Goal: Navigation & Orientation: Find specific page/section

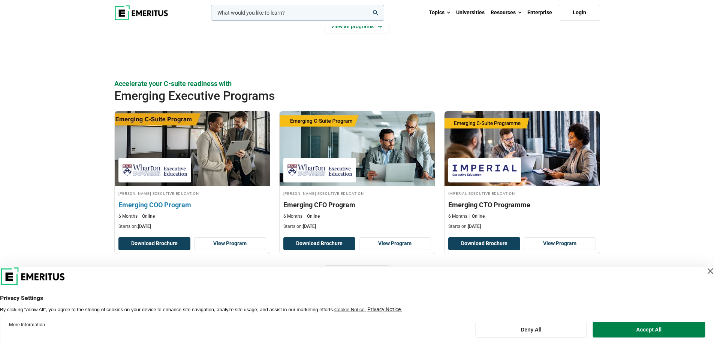
scroll to position [487, 0]
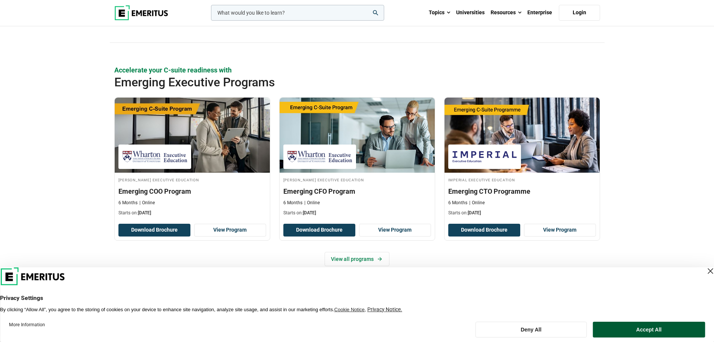
click at [638, 325] on button "Accept All" at bounding box center [649, 329] width 112 height 16
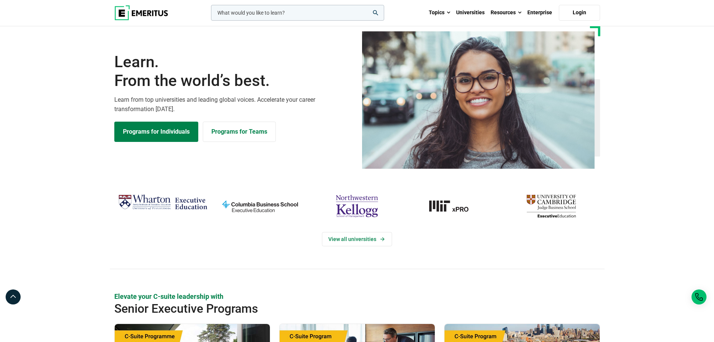
scroll to position [0, 0]
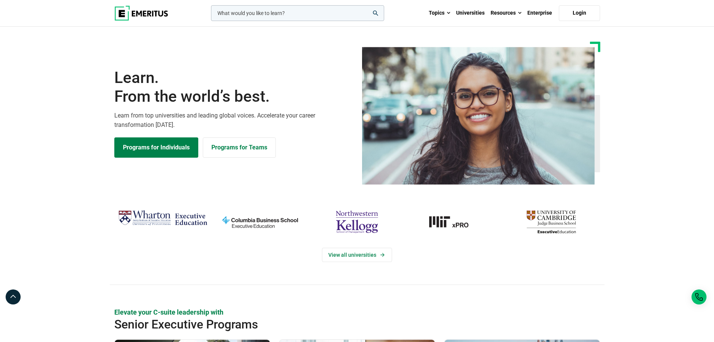
click at [443, 223] on img "MIT-xPRO" at bounding box center [454, 221] width 90 height 29
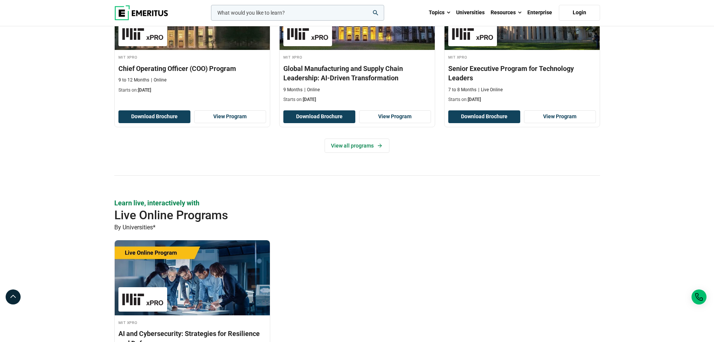
scroll to position [300, 0]
